Goal: Navigation & Orientation: Find specific page/section

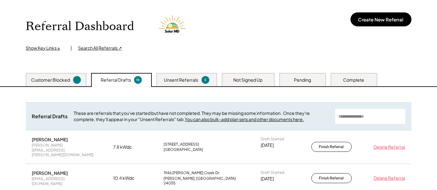
scroll to position [75, 0]
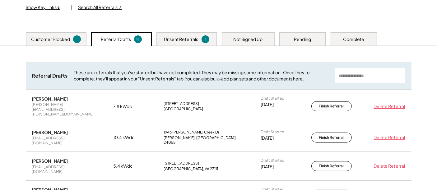
click at [202, 41] on div "5" at bounding box center [205, 39] width 8 height 8
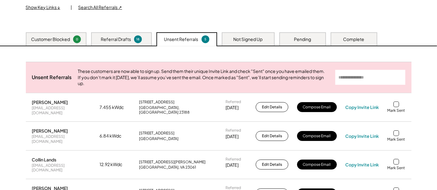
click at [254, 41] on div "Not Signed Up" at bounding box center [247, 39] width 29 height 6
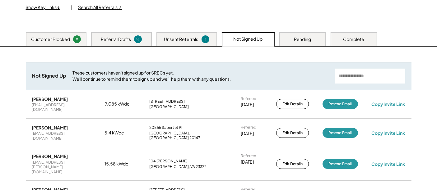
click at [189, 39] on div "Unsent Referrals" at bounding box center [181, 39] width 34 height 6
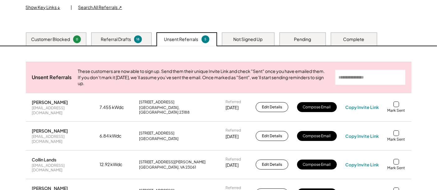
click at [15, 55] on div "Referral Dashboard Show Key Links ↓ | Search All Referrals ↗ Create New Referra…" at bounding box center [218, 110] width 437 height 315
click at [17, 54] on div "Referral Dashboard Show Key Links ↓ | Search All Referrals ↗ Create New Referra…" at bounding box center [218, 110] width 437 height 315
click at [121, 40] on div "Referral Drafts" at bounding box center [116, 39] width 30 height 6
